Goal: Task Accomplishment & Management: Use online tool/utility

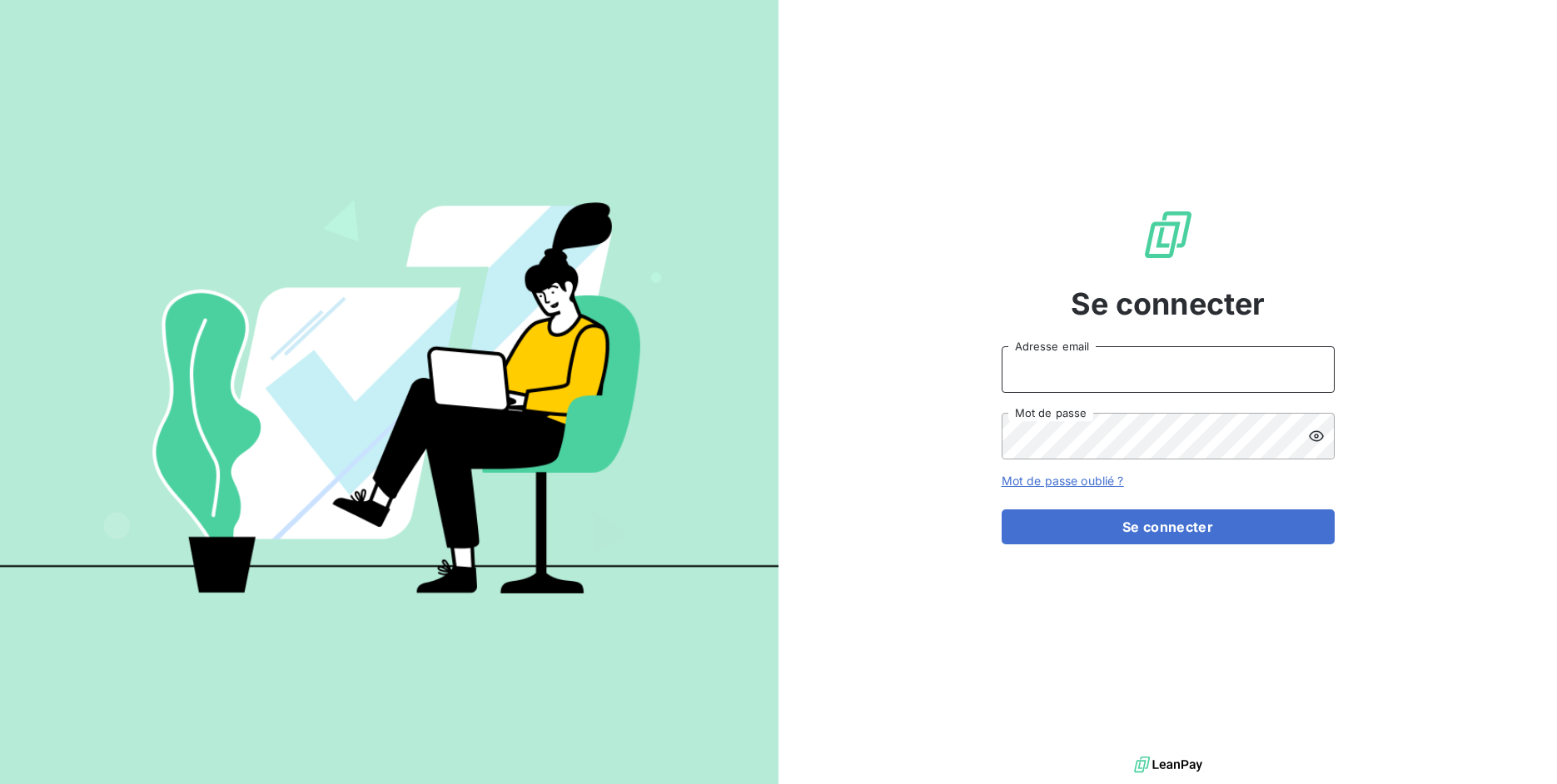
click at [1074, 380] on input "Adresse email" at bounding box center [1168, 369] width 333 height 46
drag, startPoint x: 1060, startPoint y: 376, endPoint x: 1150, endPoint y: 375, distance: 90.0
click at [1150, 375] on input "admin@3dcelo" at bounding box center [1168, 369] width 333 height 46
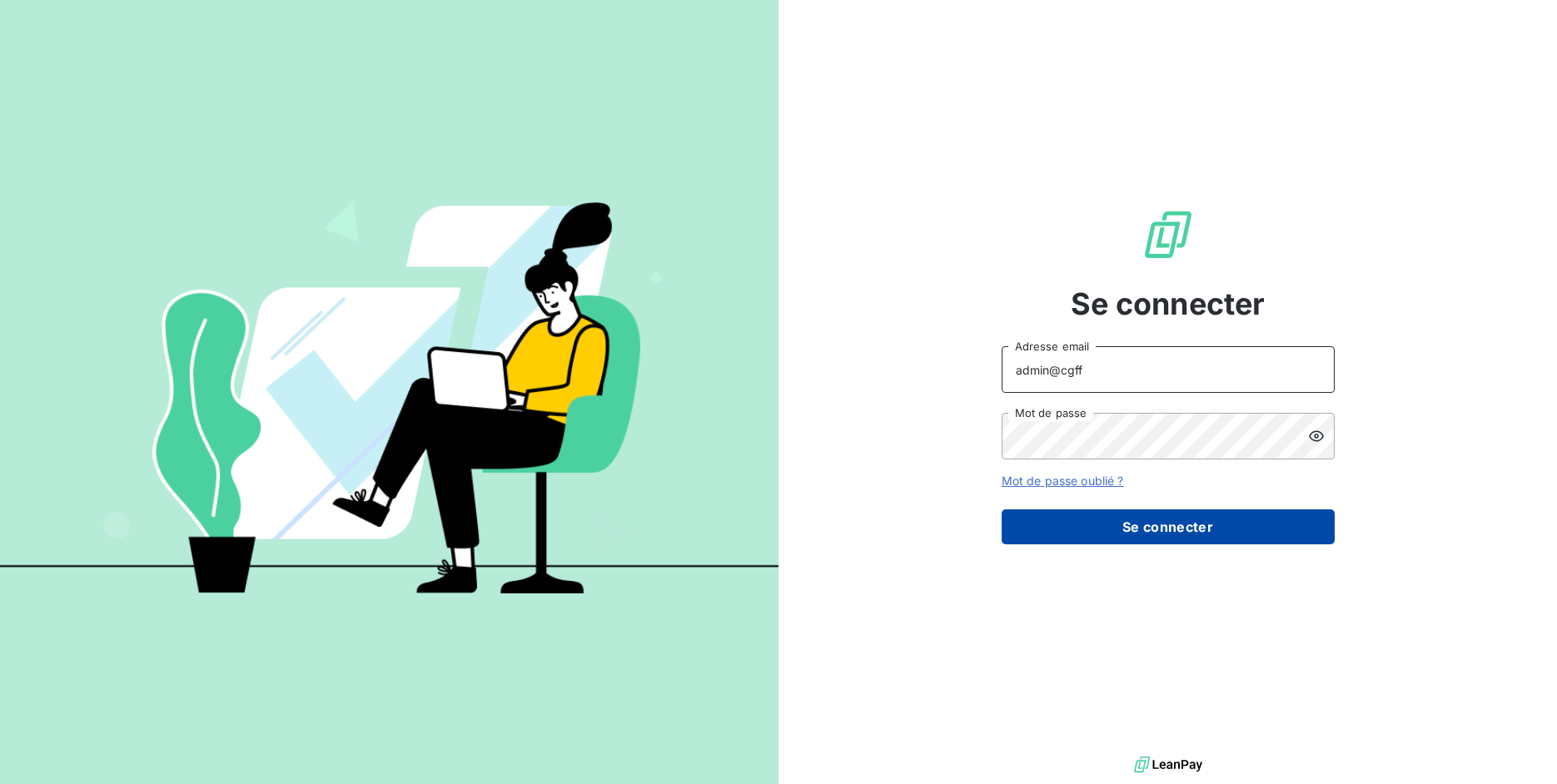
type input "admin@cgff"
click at [1151, 534] on button "Se connecter" at bounding box center [1168, 527] width 333 height 35
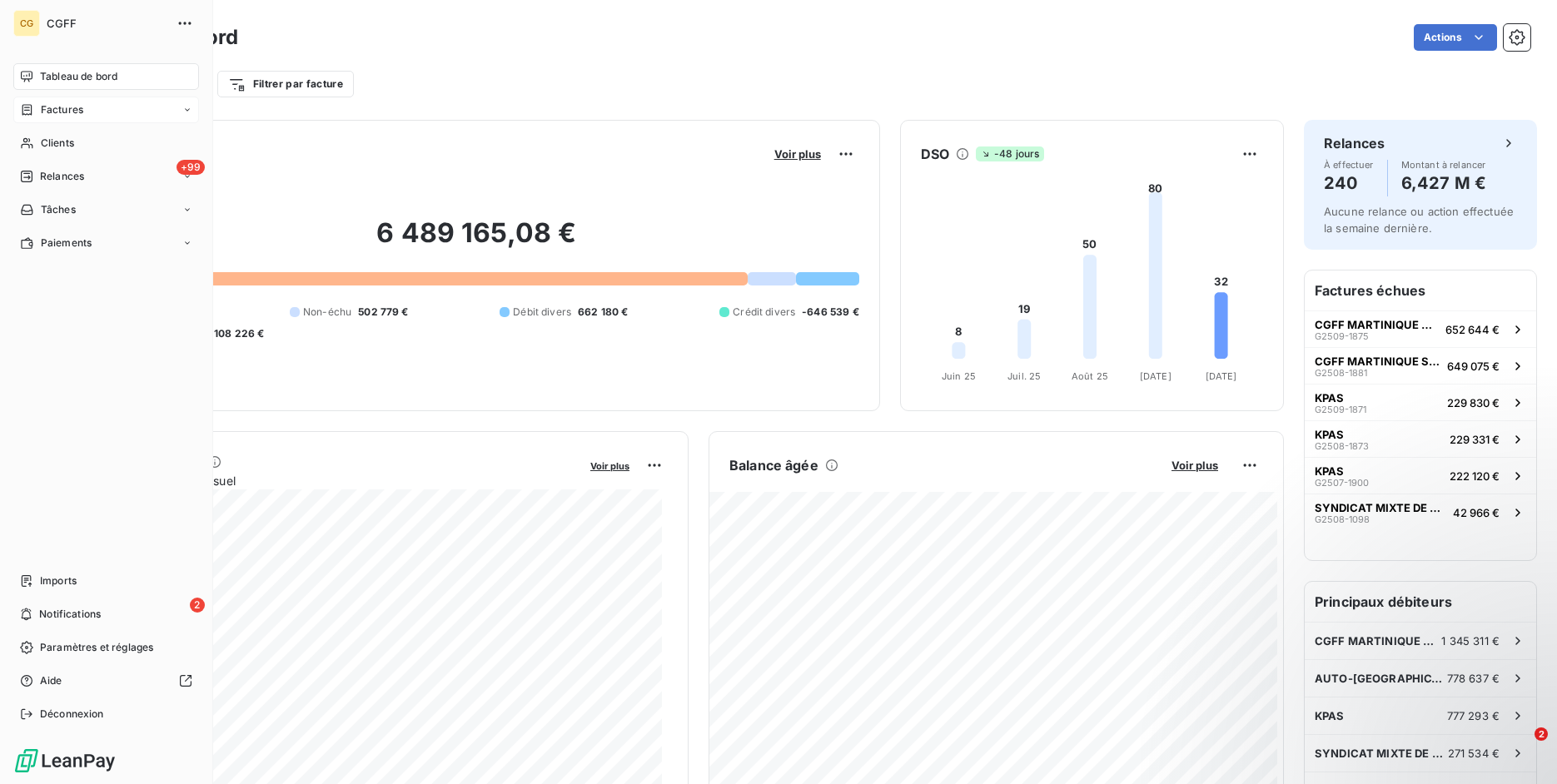
click at [35, 114] on div "Factures" at bounding box center [52, 109] width 63 height 15
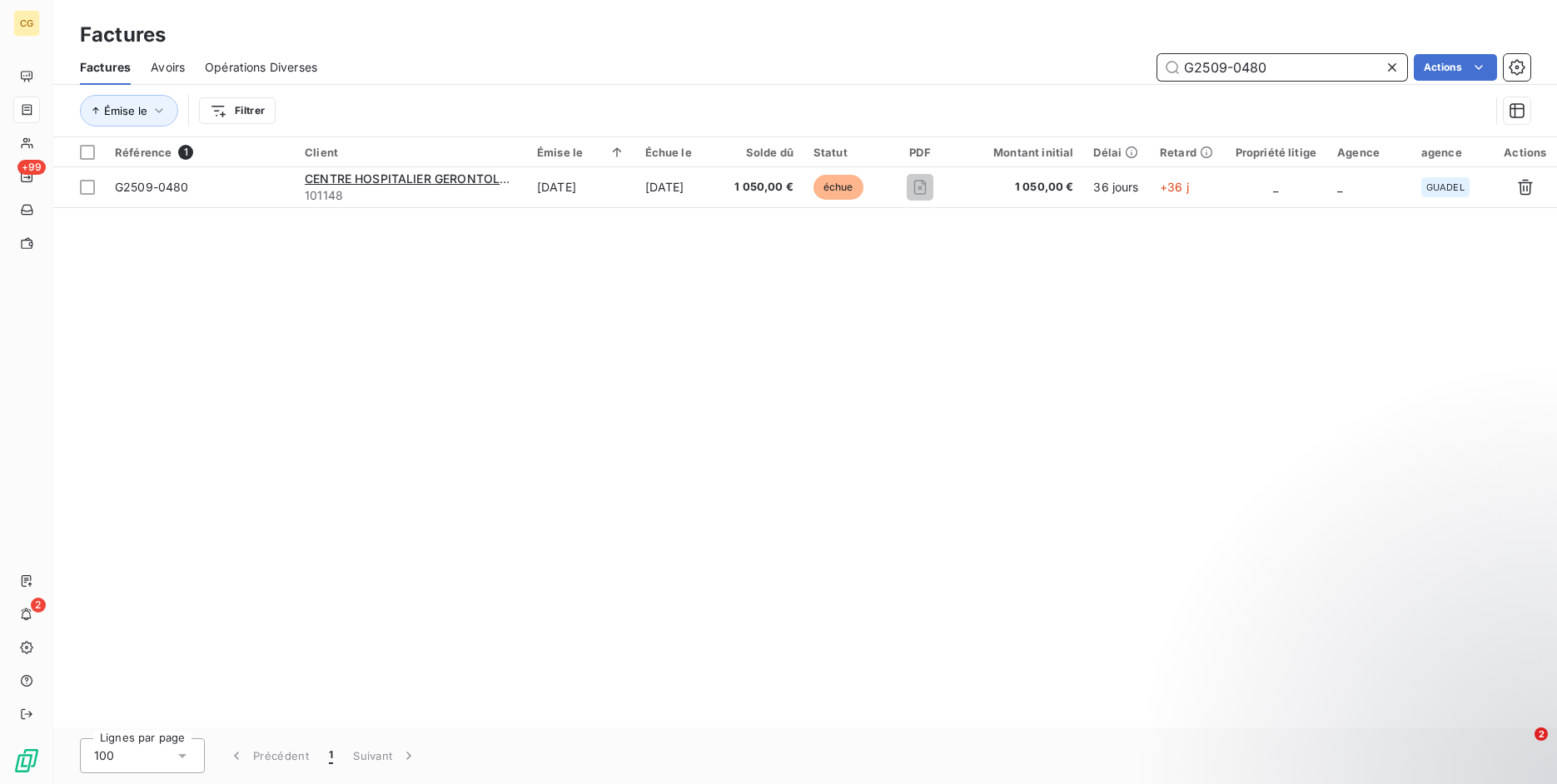
paste input "M2509-0716"
paste input "G2512-0003"
type input "G2512-0003"
click at [1391, 60] on icon at bounding box center [1392, 67] width 17 height 17
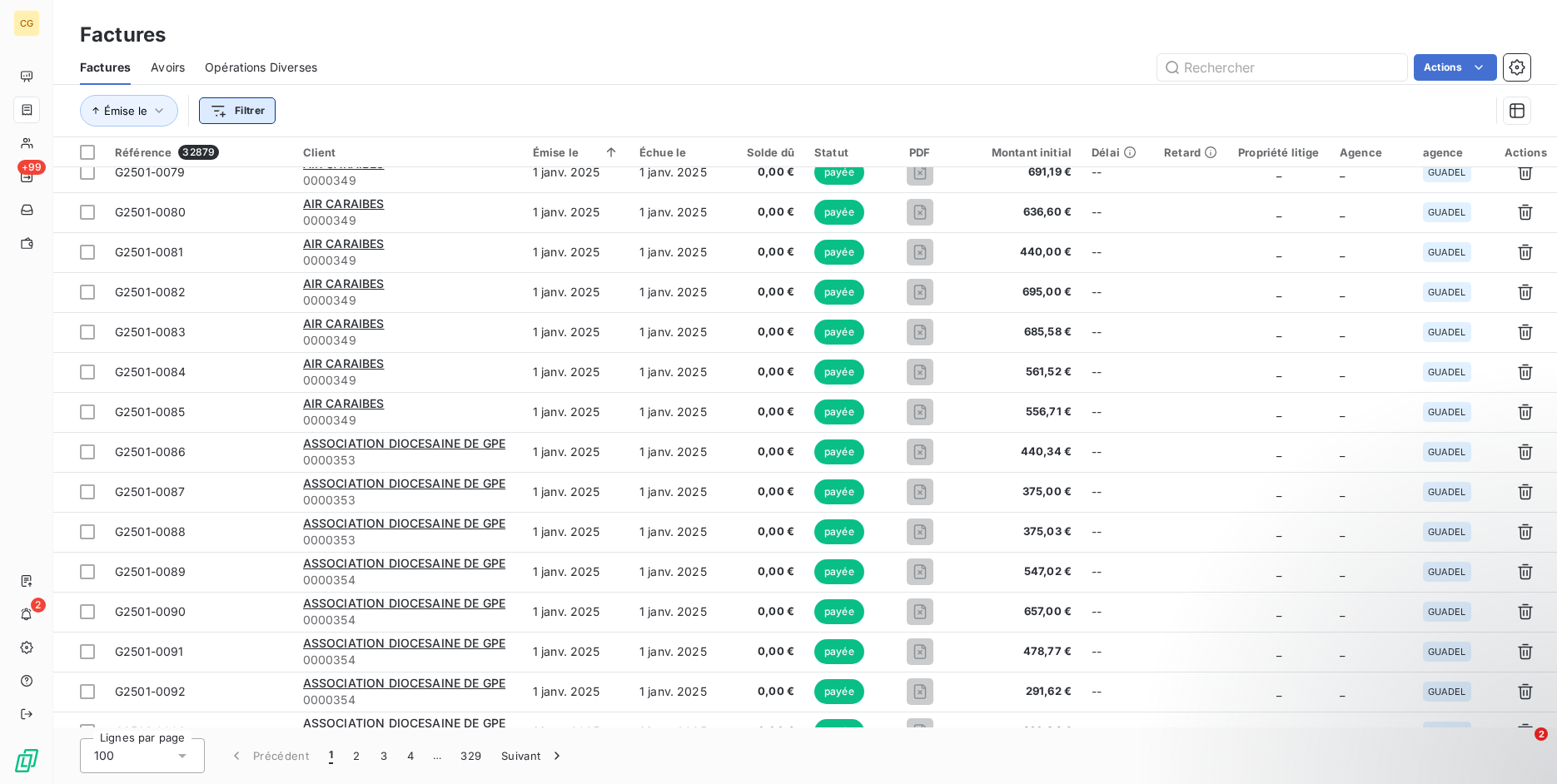
click at [245, 112] on html "CG +99 2 Factures Factures Avoirs Opérations Diverses Actions Émise le Filtrer …" at bounding box center [778, 392] width 1557 height 784
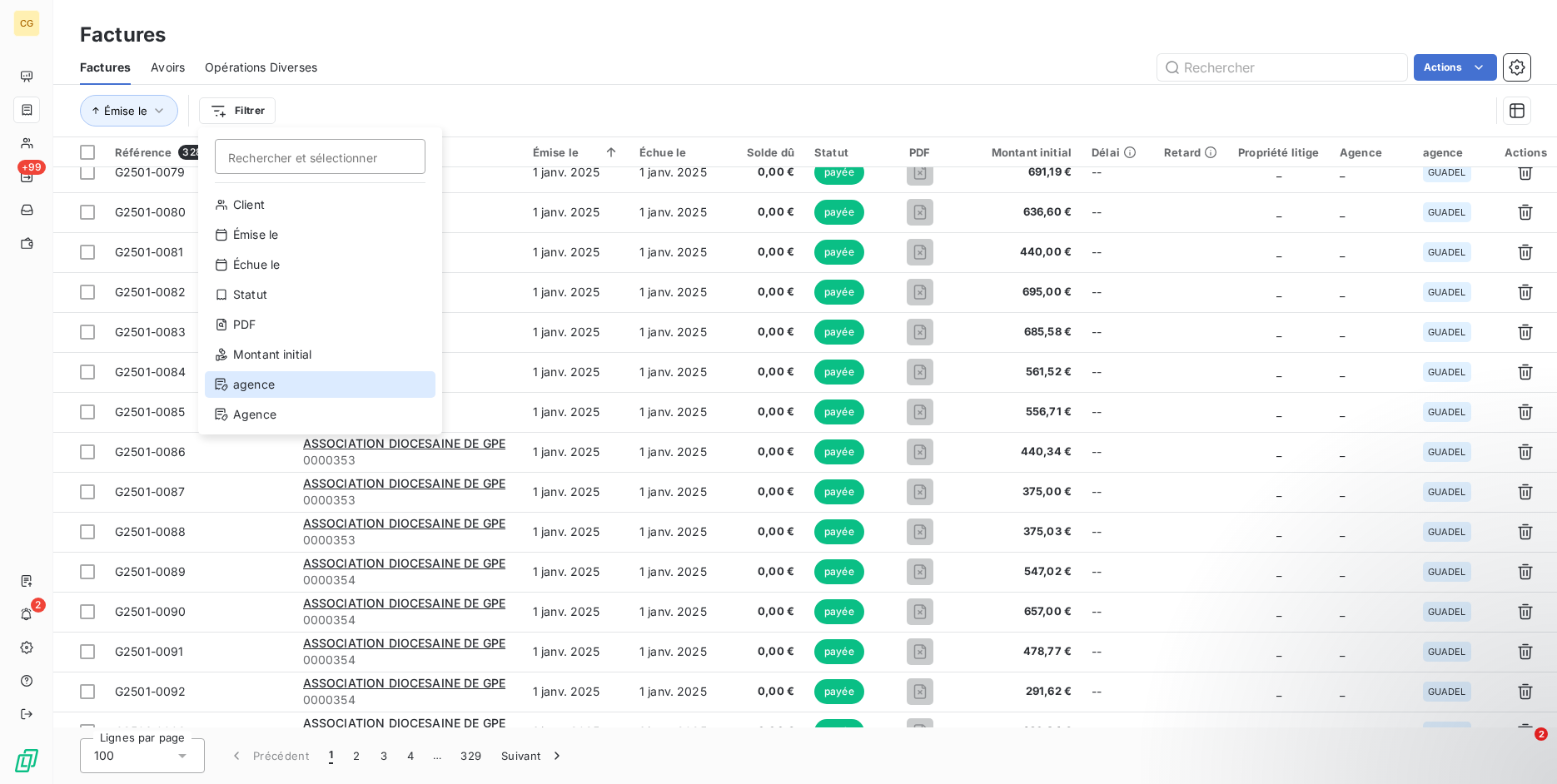
click at [288, 381] on div "agence" at bounding box center [320, 385] width 231 height 26
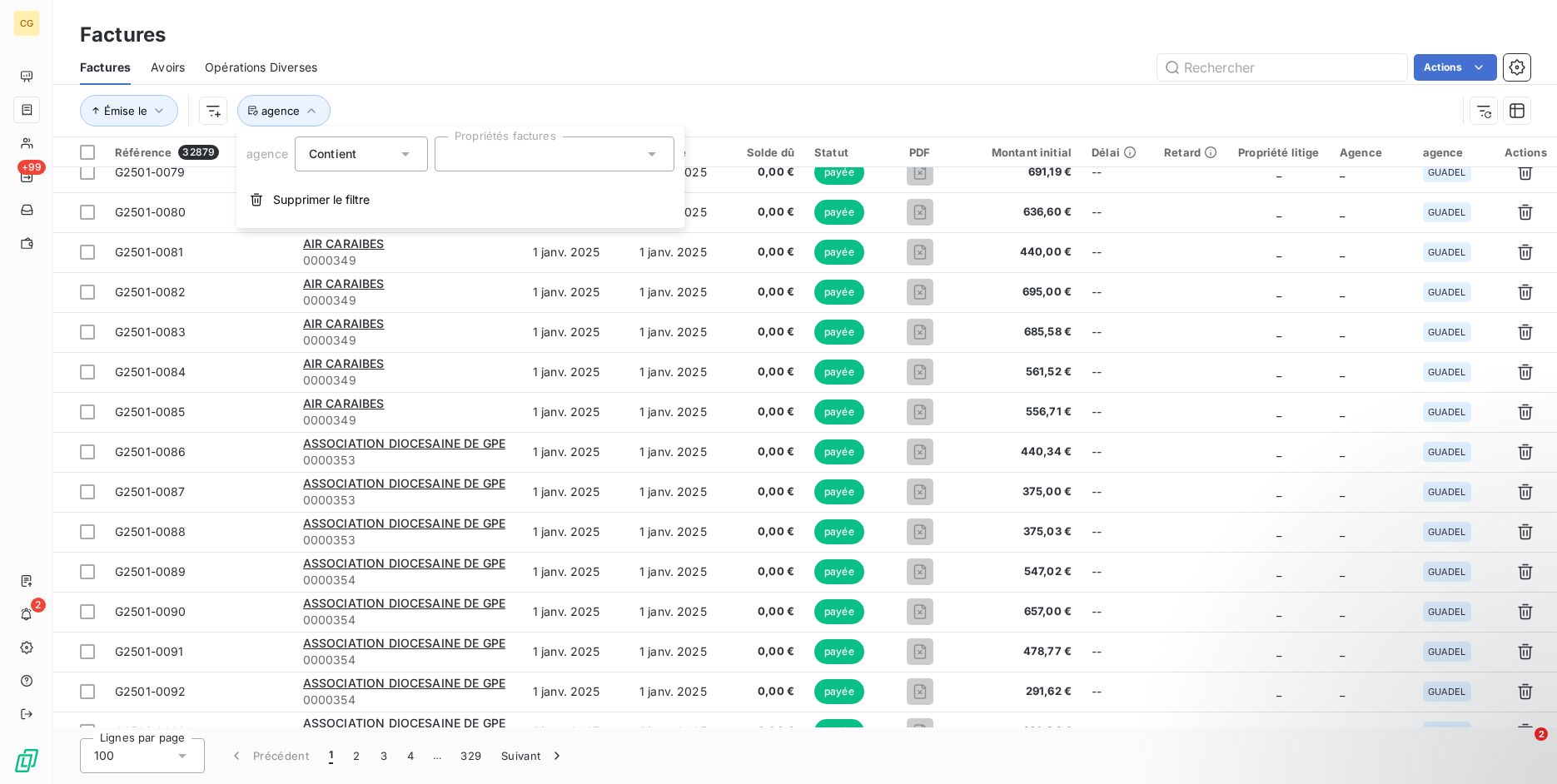
click at [401, 156] on icon at bounding box center [405, 154] width 17 height 17
click at [522, 158] on div at bounding box center [554, 154] width 240 height 35
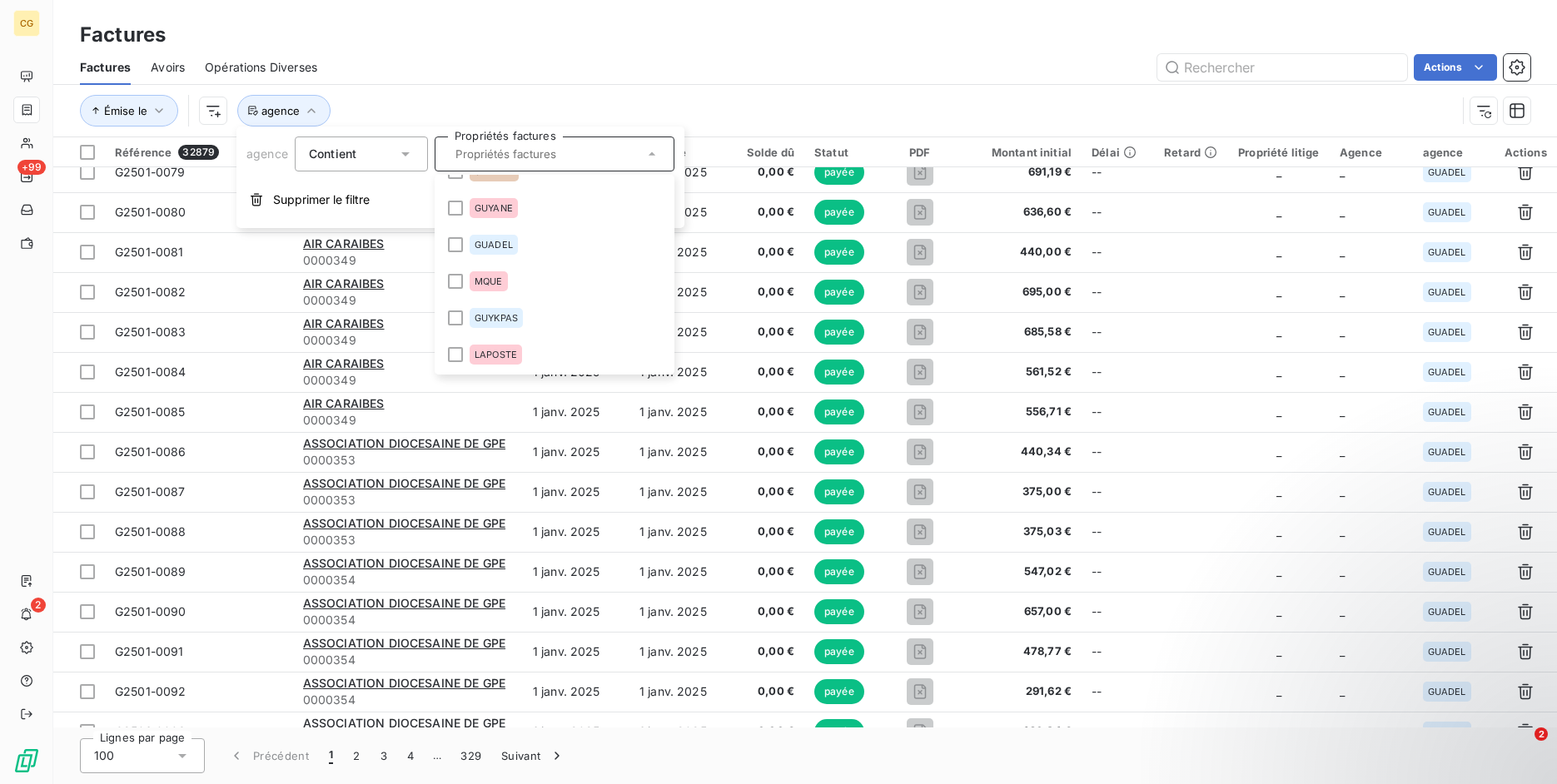
scroll to position [0, 0]
click at [462, 200] on div at bounding box center [455, 194] width 15 height 15
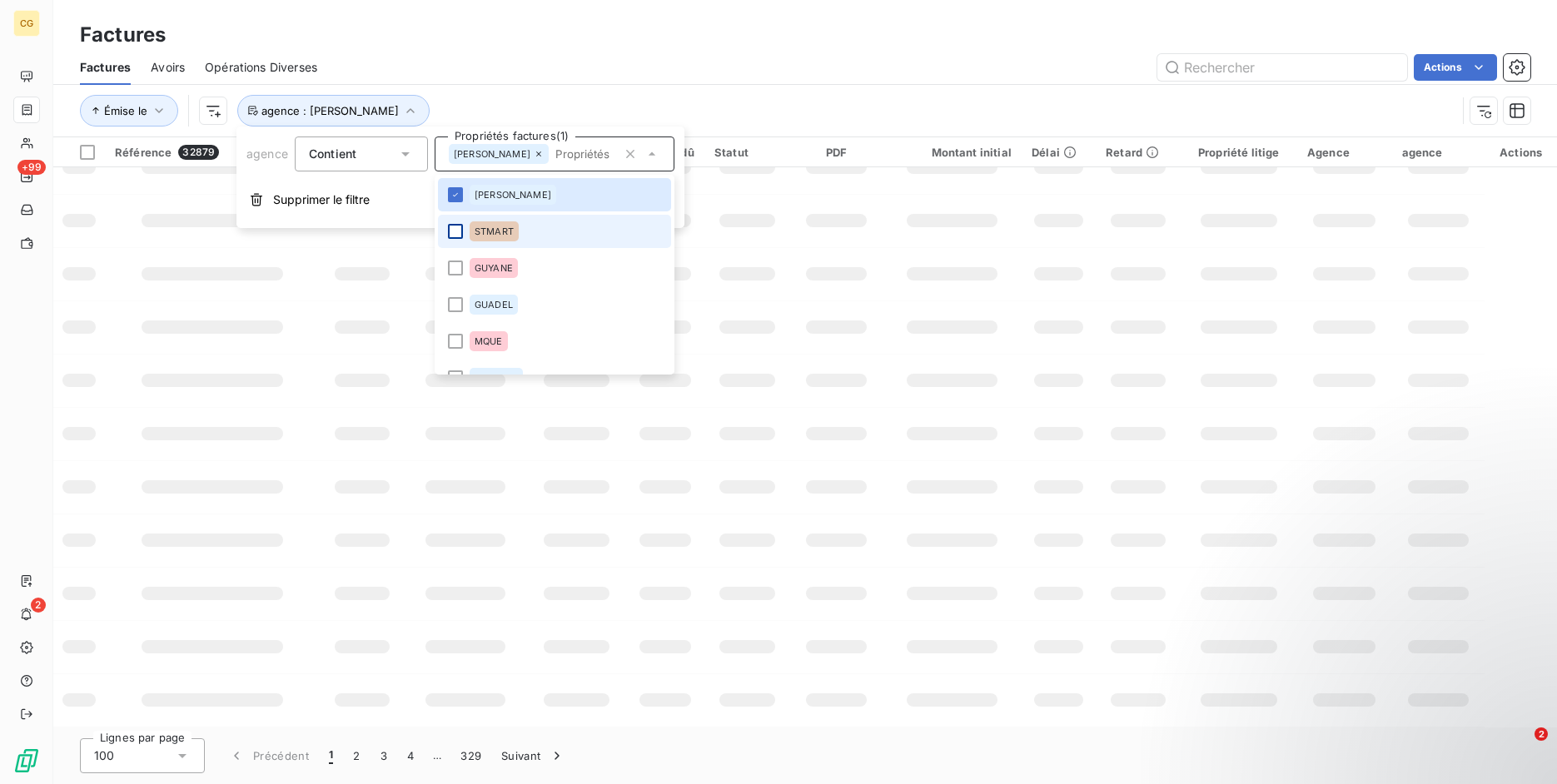
click at [455, 230] on div at bounding box center [455, 231] width 15 height 15
click at [453, 274] on div at bounding box center [455, 267] width 15 height 15
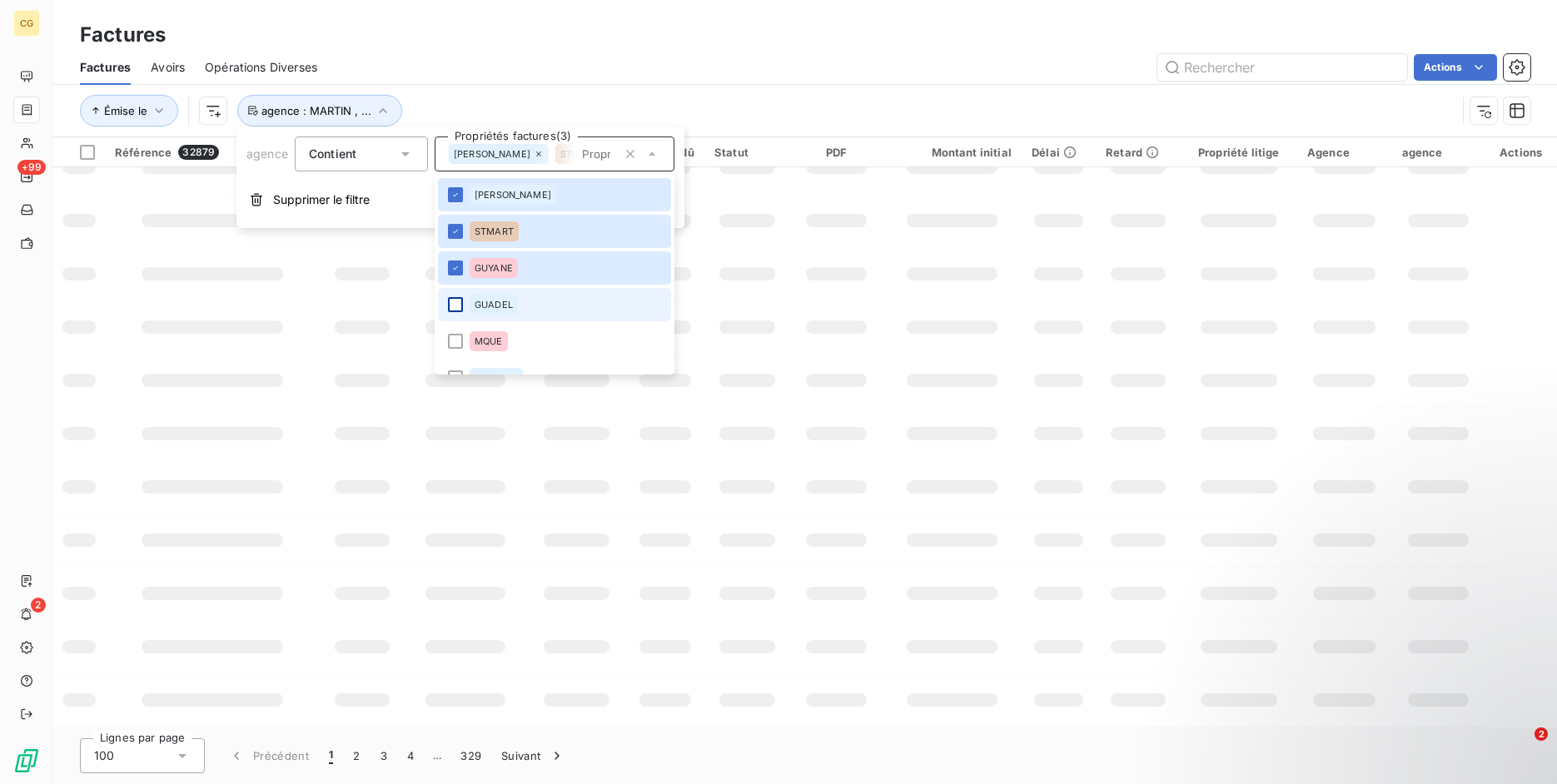
click at [456, 304] on div at bounding box center [455, 304] width 15 height 15
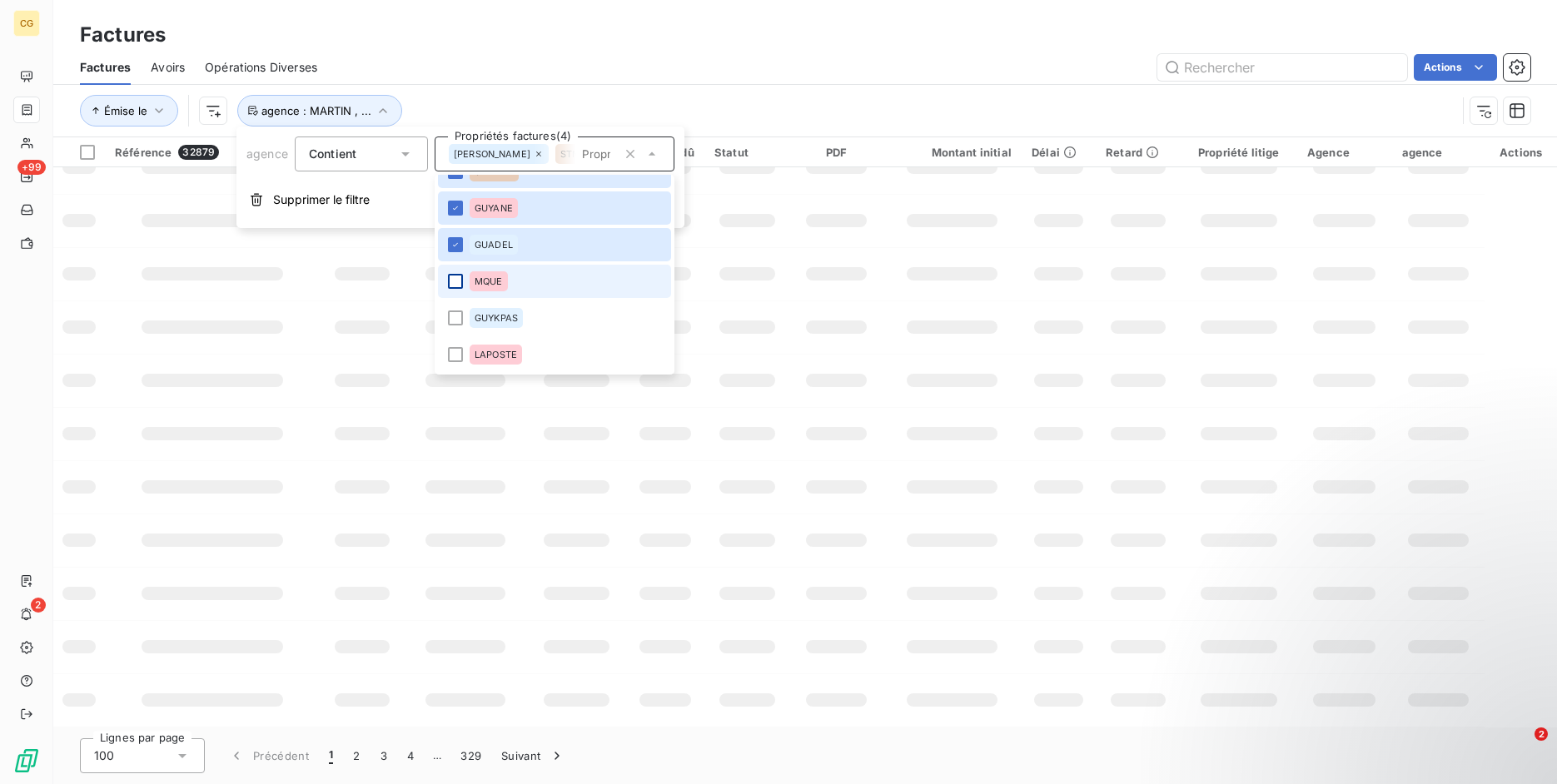
click at [458, 285] on div at bounding box center [455, 281] width 15 height 15
click at [454, 321] on div at bounding box center [455, 317] width 15 height 15
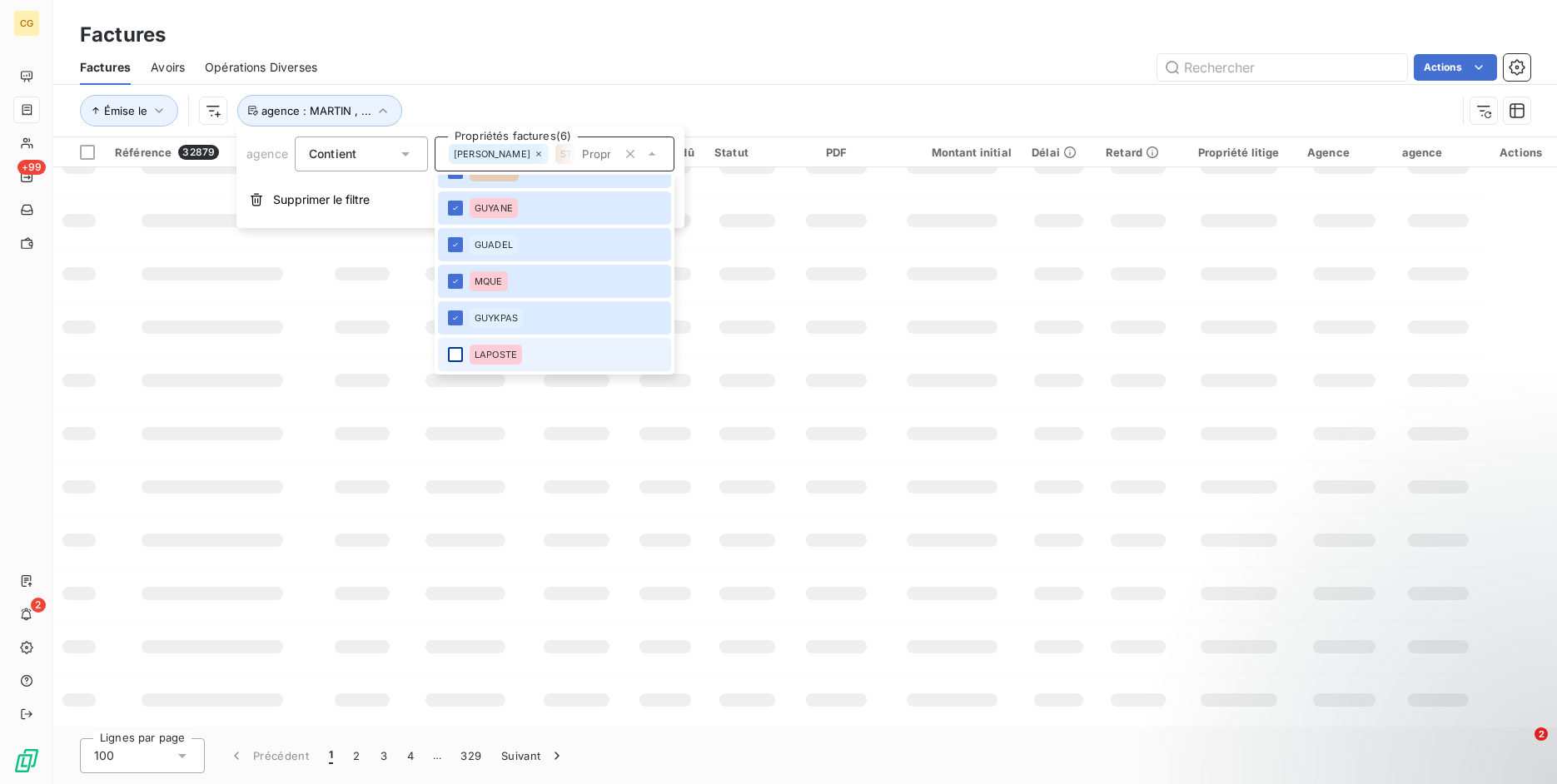
click at [455, 357] on div at bounding box center [455, 354] width 15 height 15
click at [557, 76] on div "Actions" at bounding box center [934, 67] width 1193 height 26
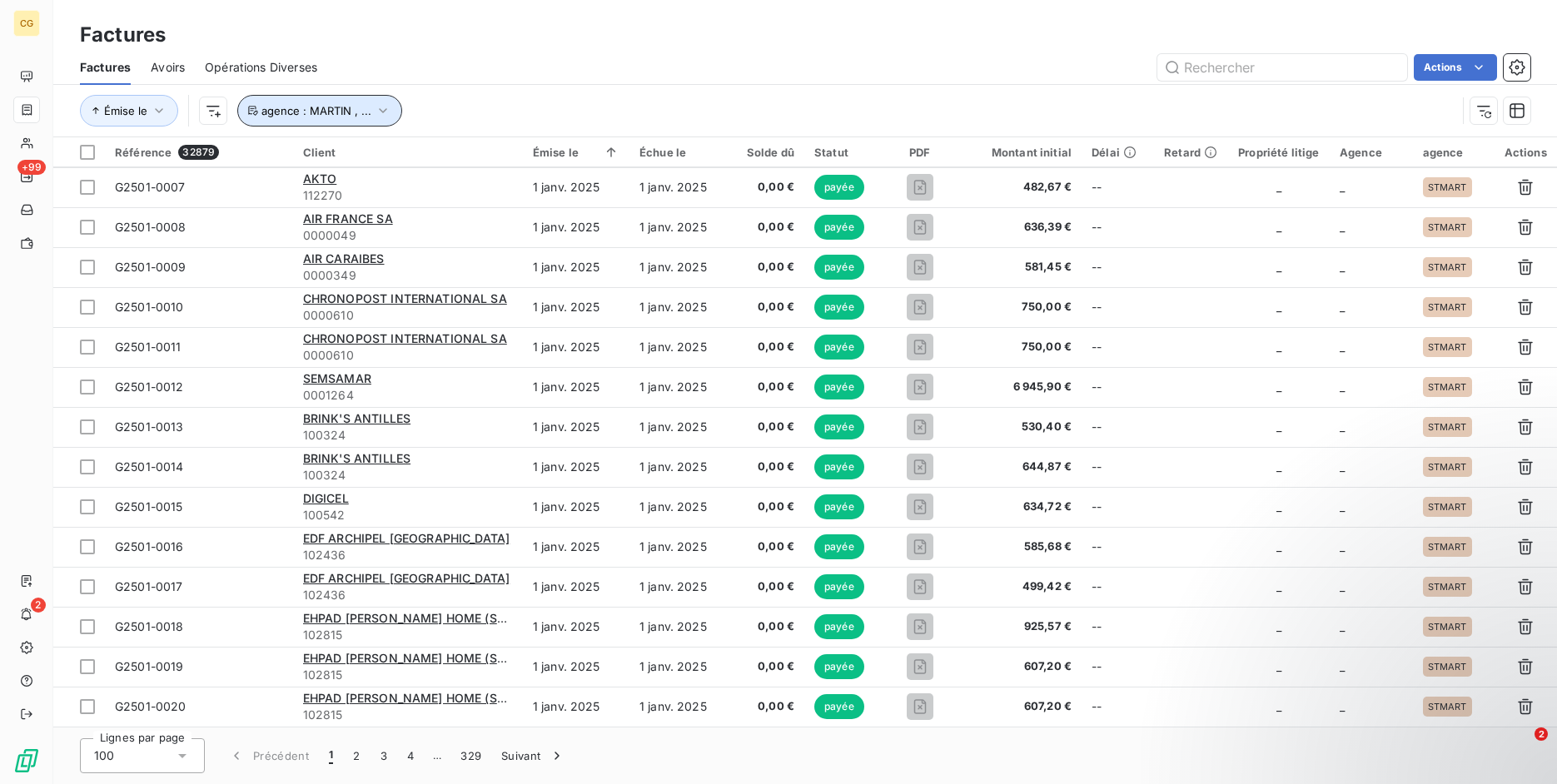
click at [370, 112] on button "agence : MARTIN , ..." at bounding box center [319, 111] width 165 height 31
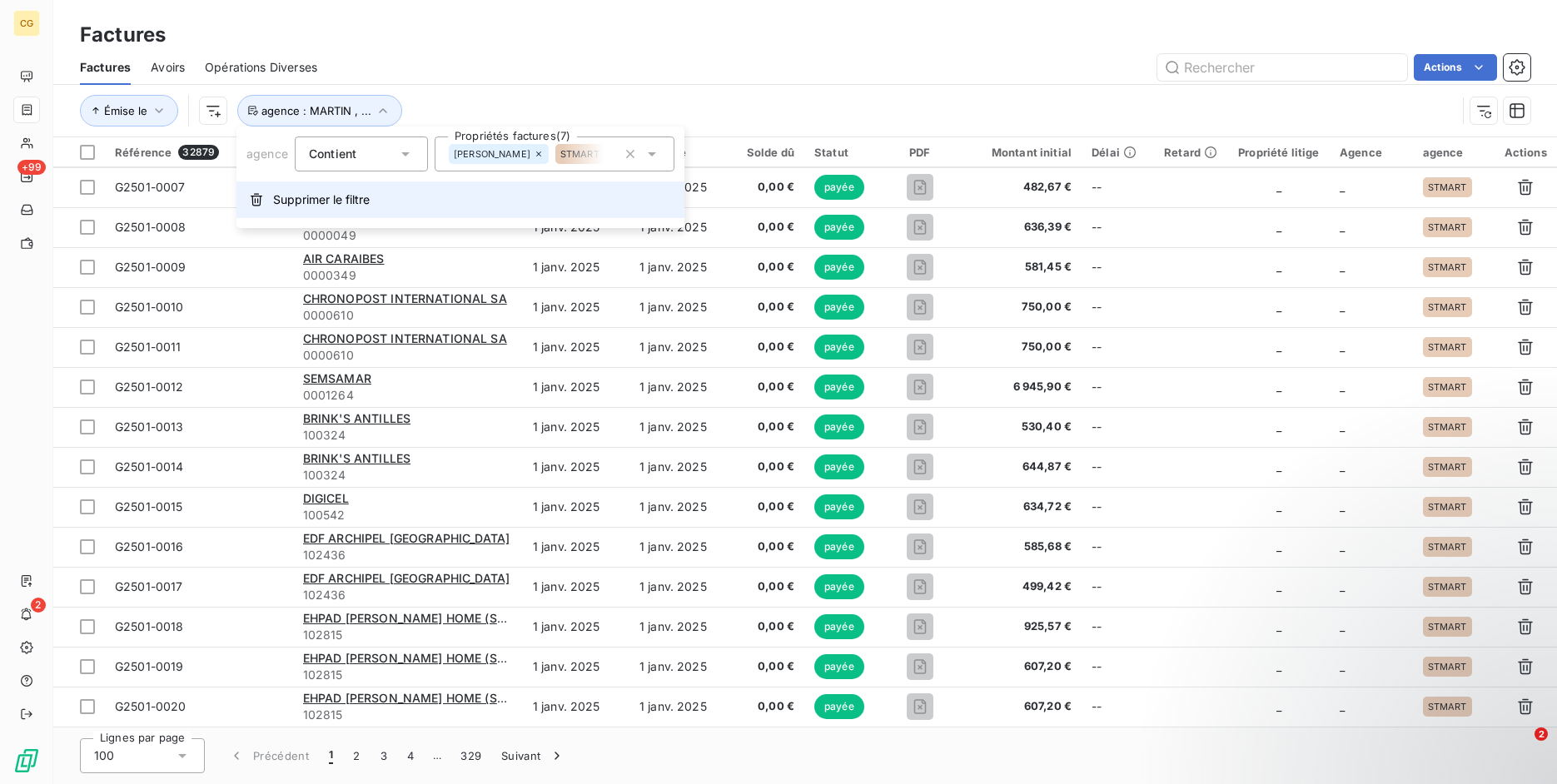
click at [352, 191] on span "Supprimer le filtre" at bounding box center [321, 199] width 96 height 17
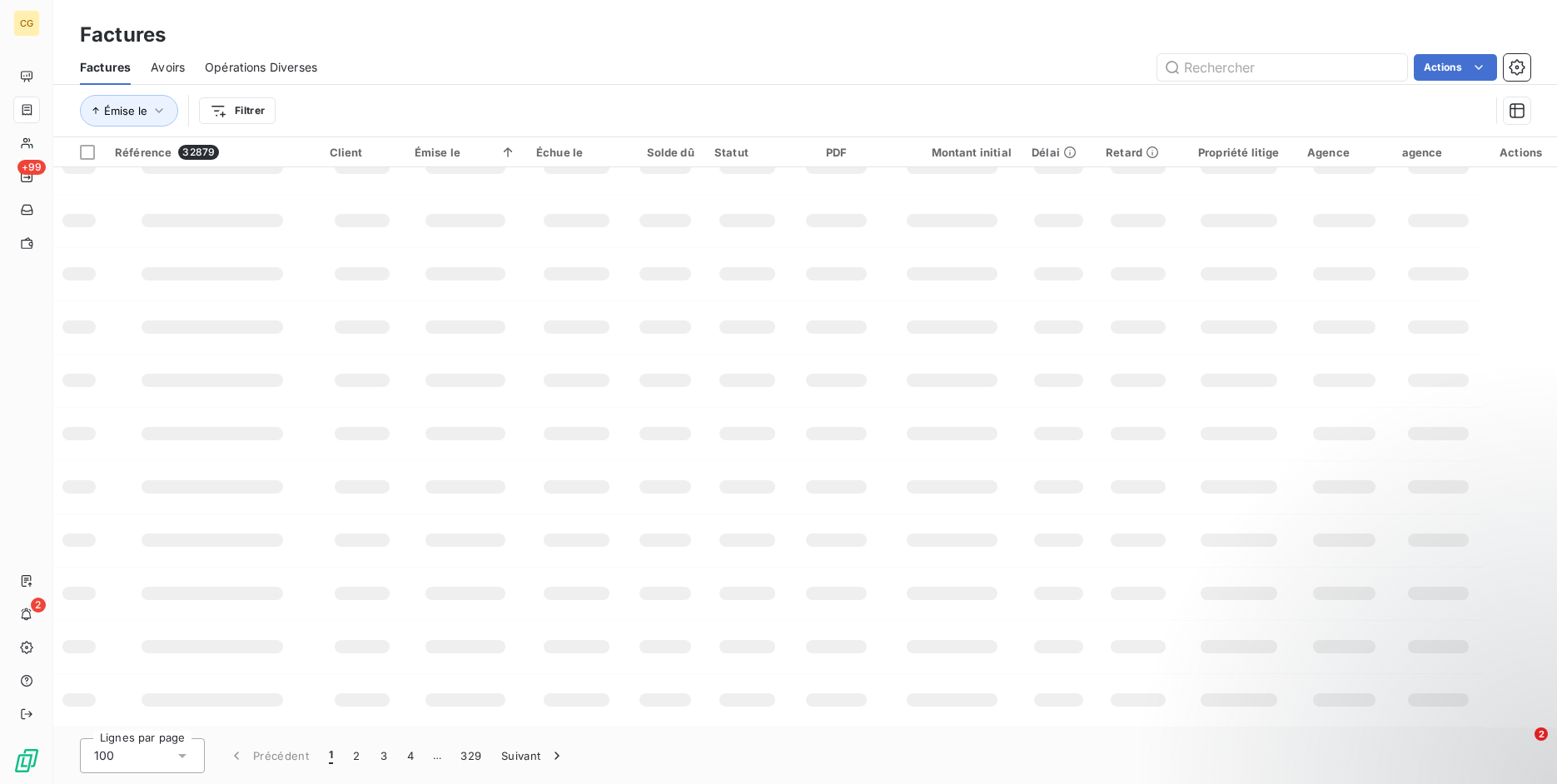
click at [411, 96] on div "Émise le Filtrer" at bounding box center [784, 111] width 1409 height 31
